Goal: Obtain resource: Download file/media

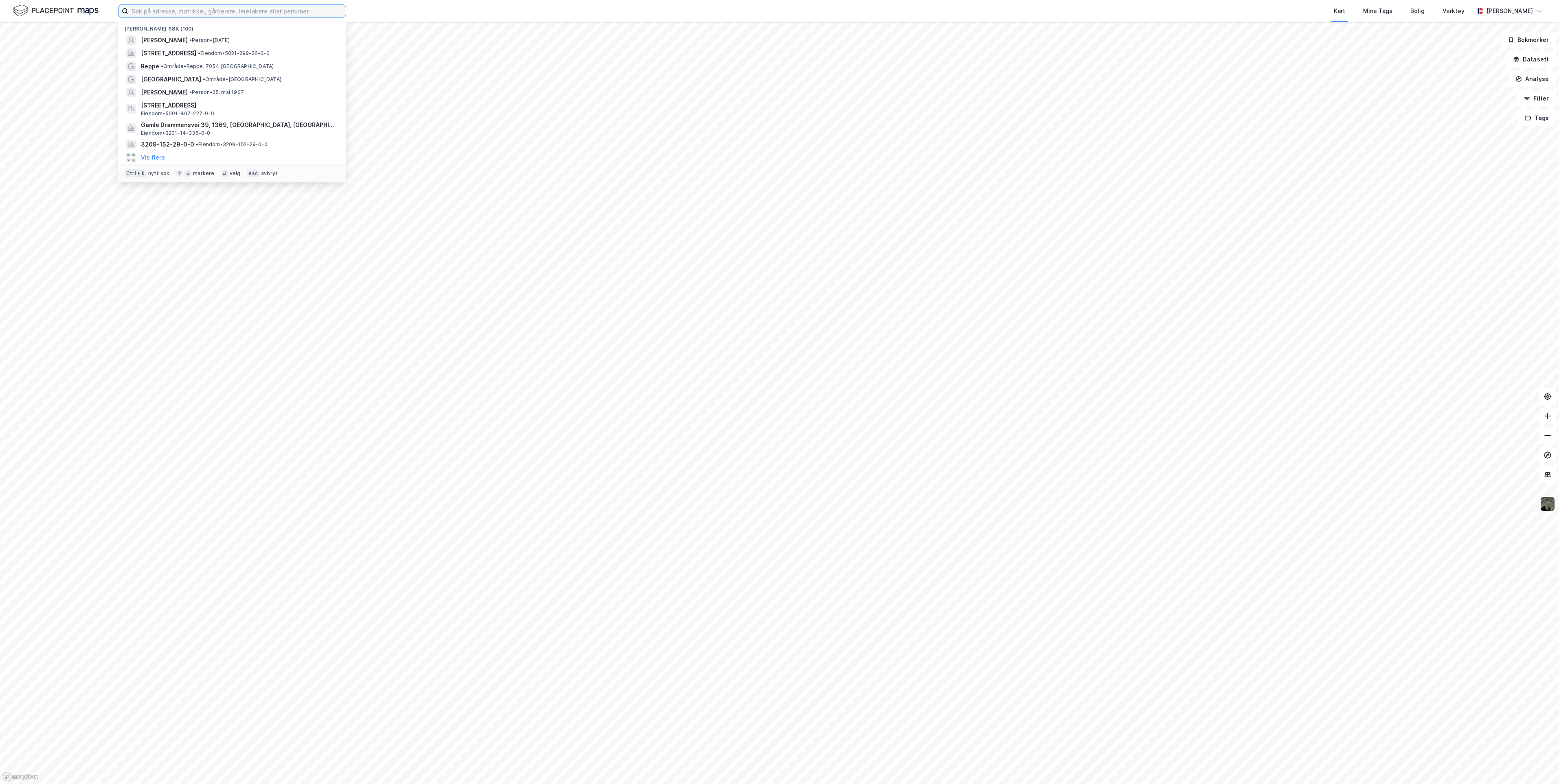
click at [199, 11] on input at bounding box center [237, 10] width 217 height 12
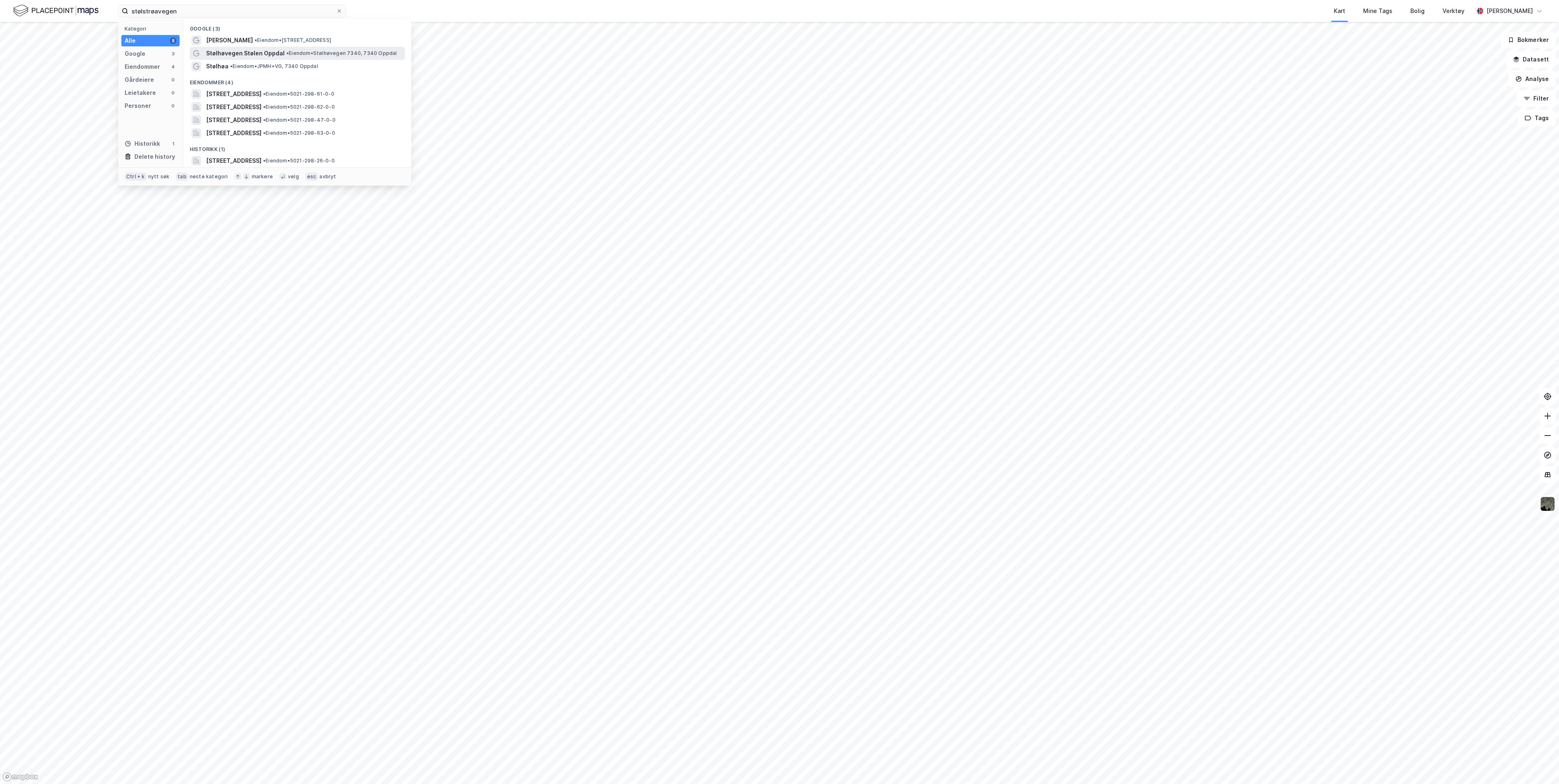
click at [271, 51] on span "Stølhøvegen Stølen Oppdal" at bounding box center [244, 53] width 78 height 9
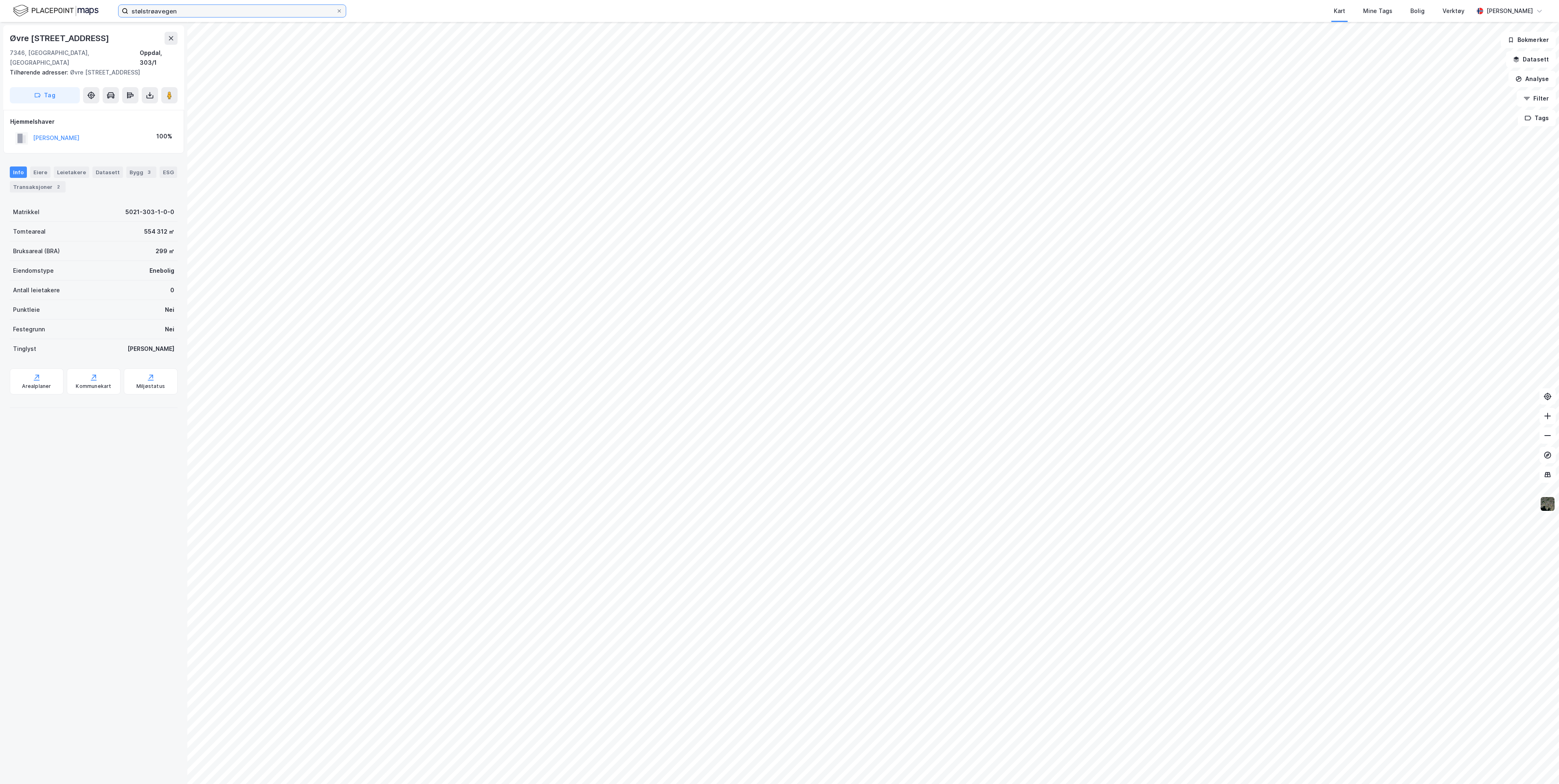
click at [189, 11] on input "stølstrøavegen" at bounding box center [232, 10] width 208 height 12
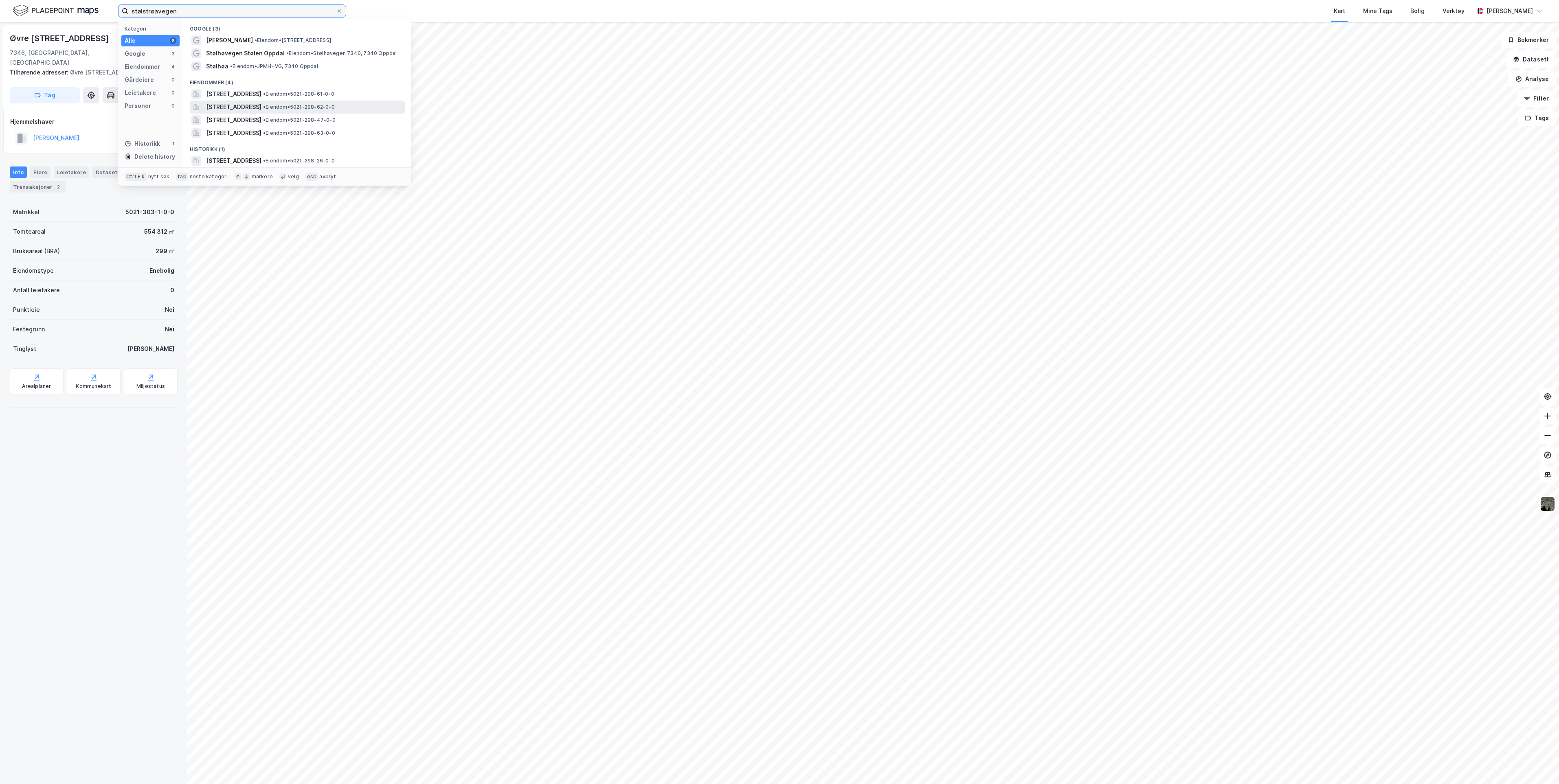
type input "stølstrøavegen"
click at [243, 103] on span "[STREET_ADDRESS]" at bounding box center [233, 107] width 56 height 9
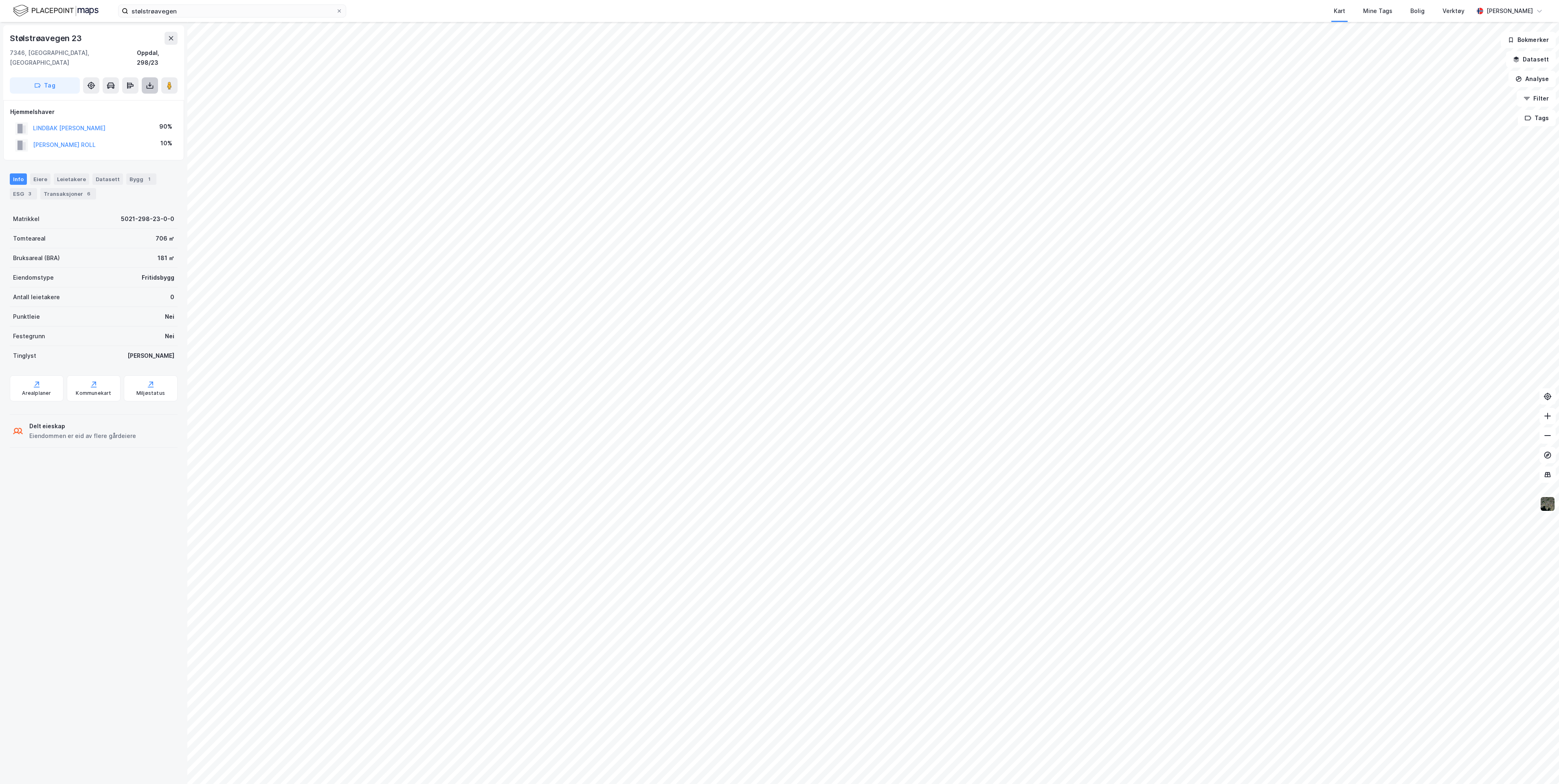
click at [151, 81] on icon at bounding box center [149, 85] width 8 height 8
click at [126, 98] on div "Last ned grunnbok" at bounding box center [109, 101] width 47 height 7
click at [145, 75] on icon at bounding box center [149, 75] width 8 height 8
click at [131, 90] on div "Last ned grunnbok" at bounding box center [109, 92] width 47 height 7
click at [1544, 504] on img at bounding box center [1548, 504] width 15 height 15
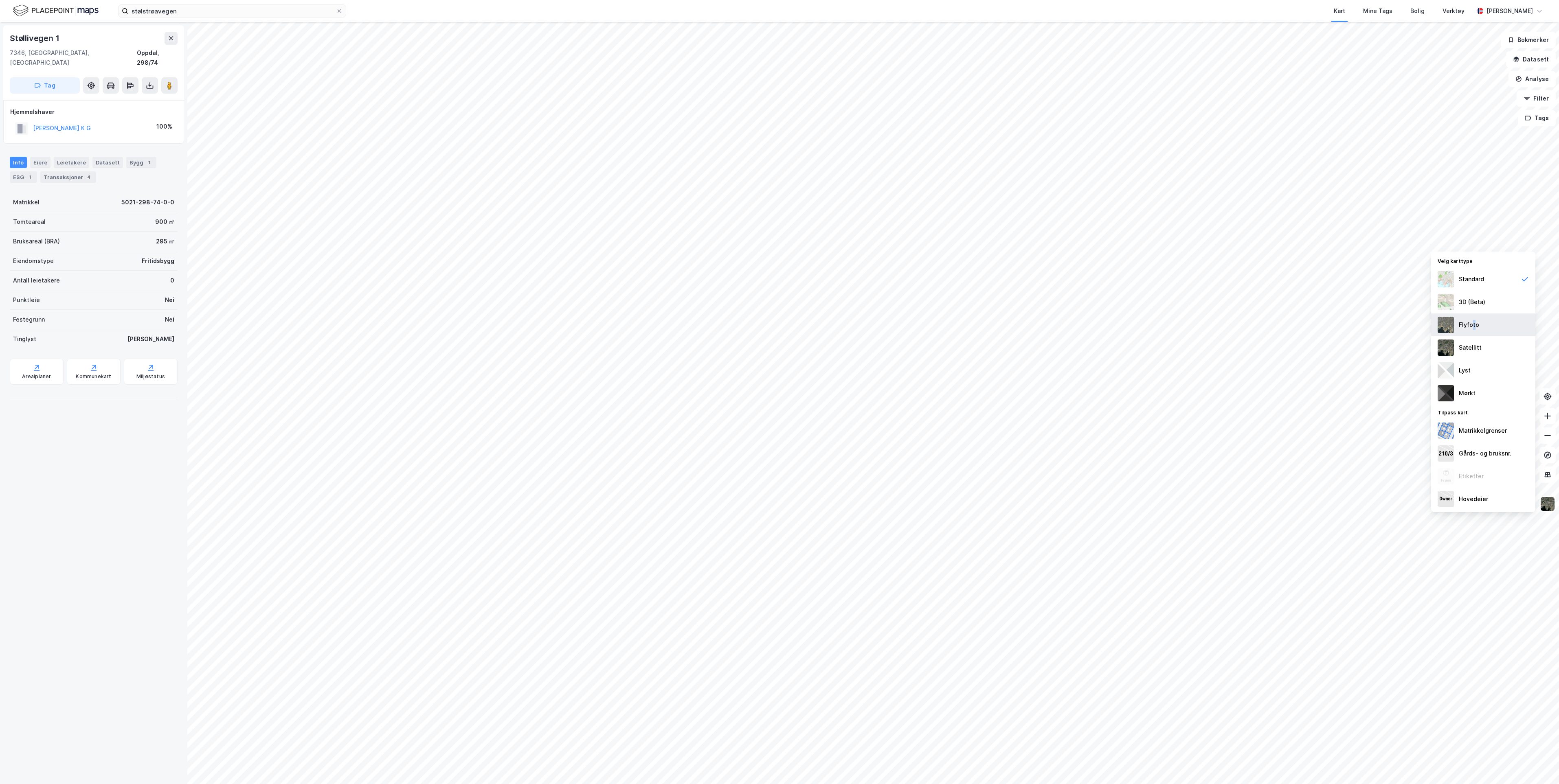
click at [1470, 330] on div "Flyfoto" at bounding box center [1469, 325] width 21 height 9
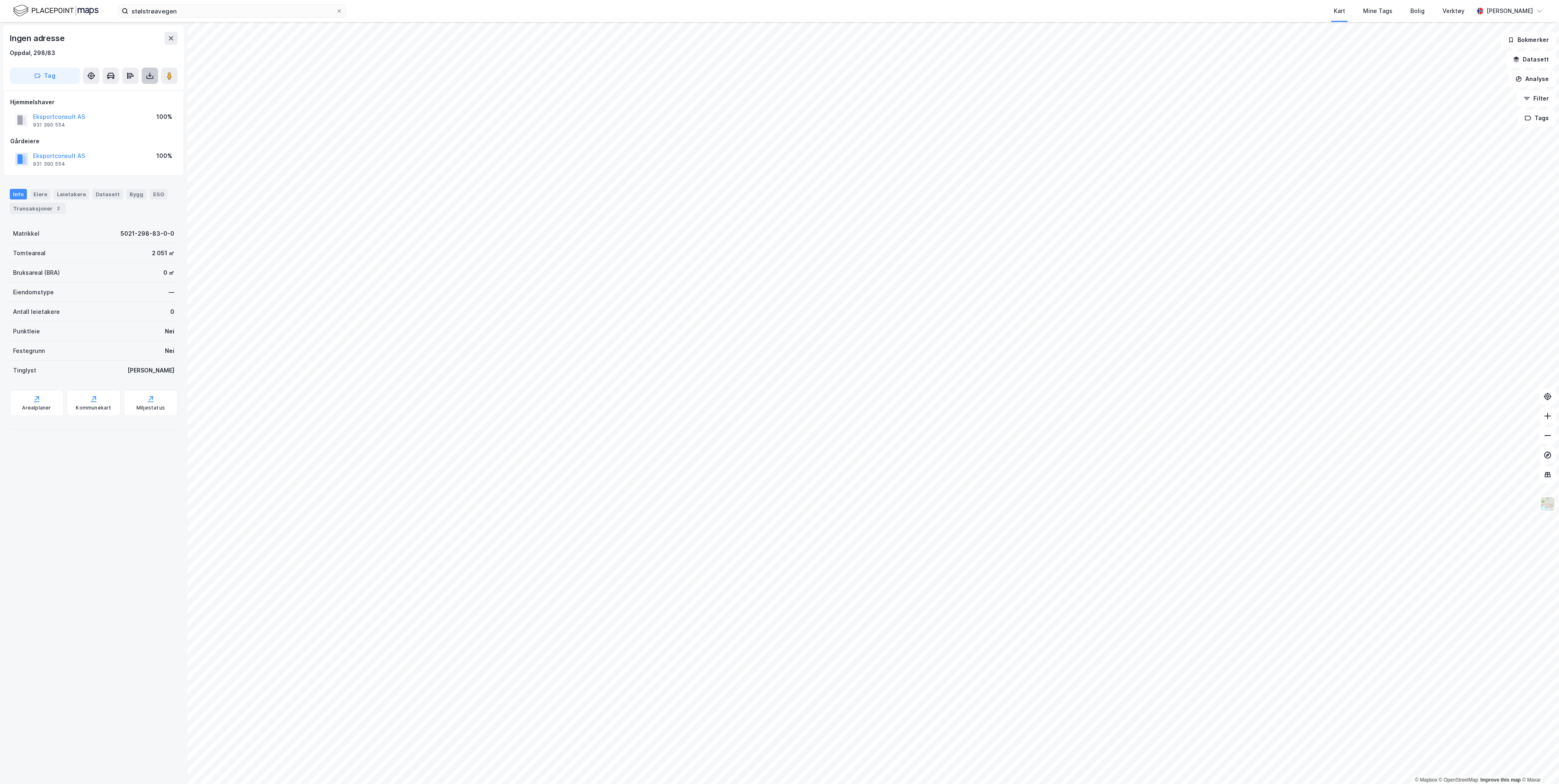
click at [149, 73] on icon at bounding box center [149, 75] width 1 height 5
click at [128, 92] on div "Last ned grunnbok" at bounding box center [109, 92] width 47 height 7
click at [1548, 504] on img at bounding box center [1548, 504] width 15 height 15
click at [1476, 285] on div "Standard" at bounding box center [1483, 279] width 104 height 23
click at [149, 77] on icon at bounding box center [149, 75] width 8 height 8
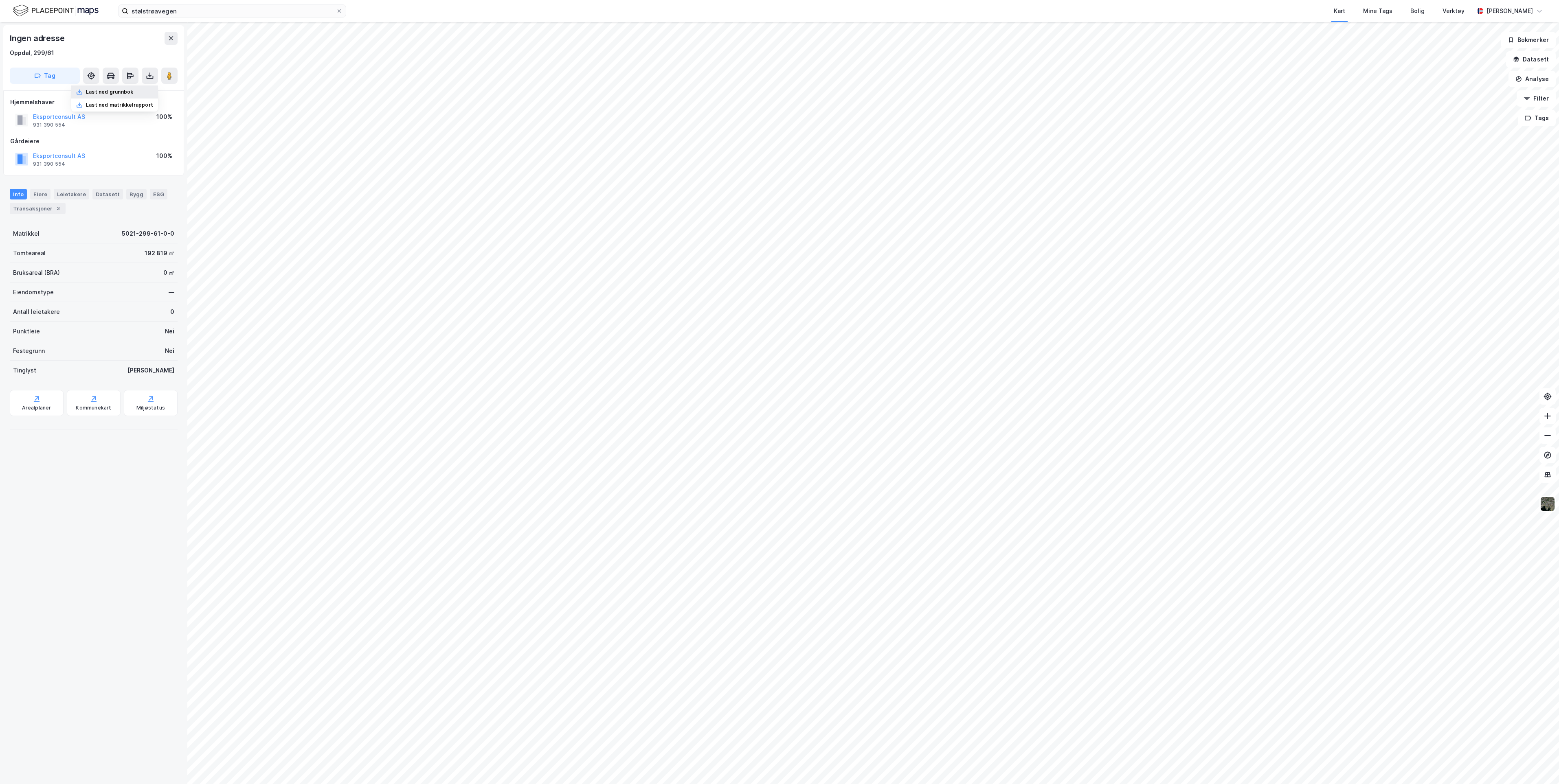
click at [121, 92] on div "Last ned grunnbok" at bounding box center [109, 92] width 47 height 7
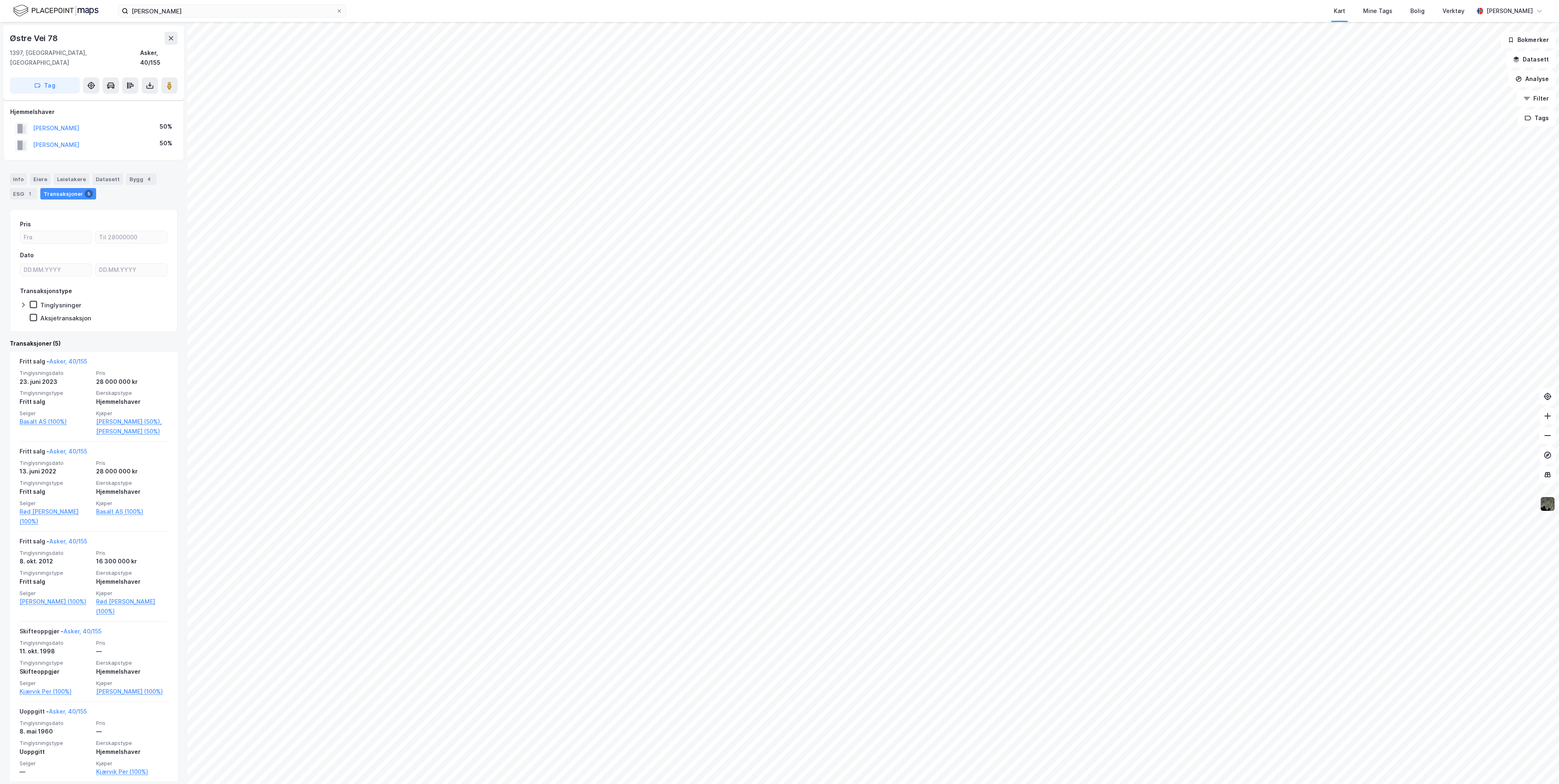
scroll to position [8, 0]
